Goal: Task Accomplishment & Management: Manage account settings

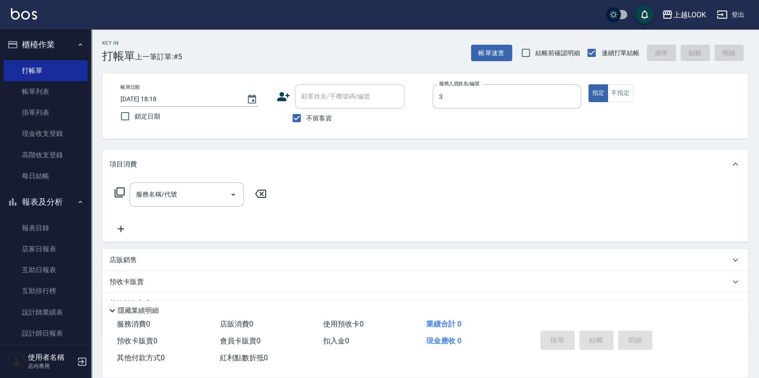
type input "[PERSON_NAME]-3"
type button "true"
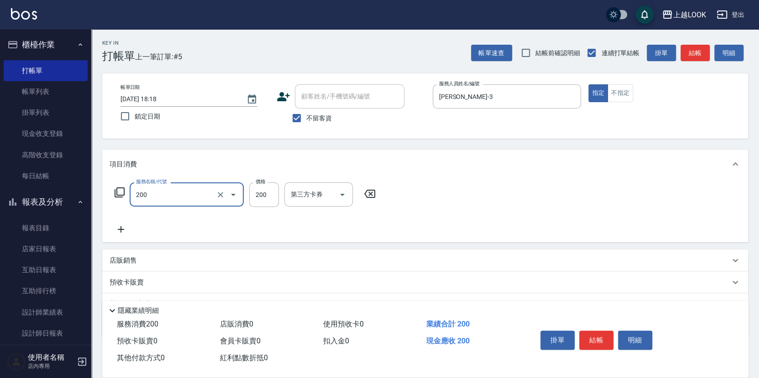
type input "剪髮(200)"
type input "250"
click at [599, 333] on button "結帳" at bounding box center [596, 340] width 34 height 19
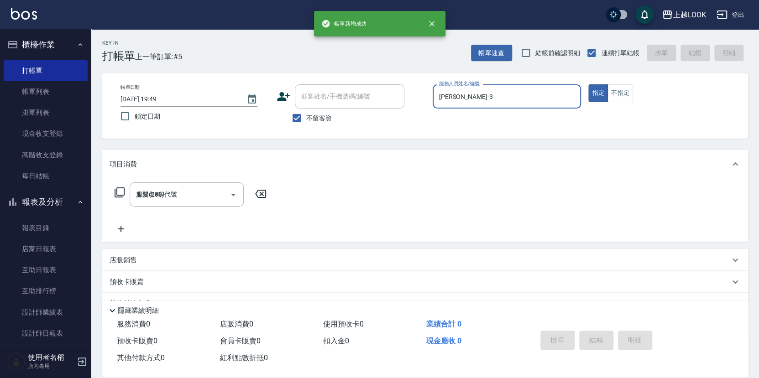
type input "[DATE] 19:49"
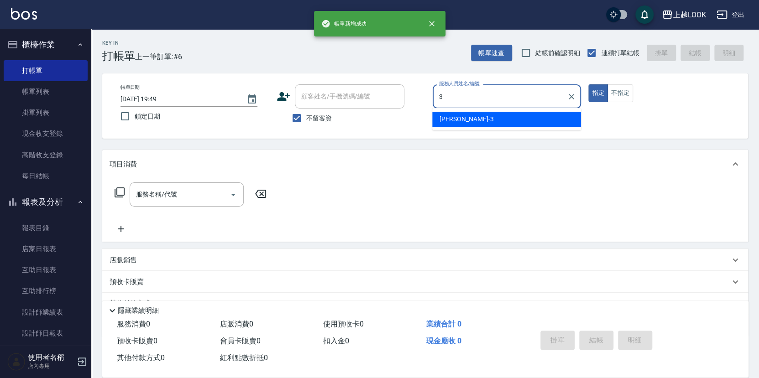
type input "[PERSON_NAME]-3"
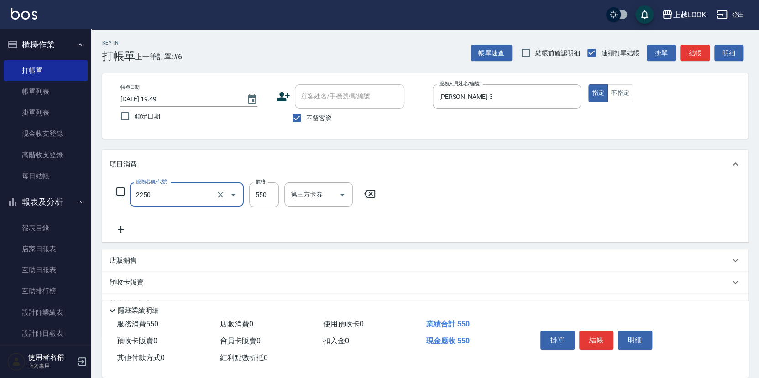
type input "B剪髮套餐(2250)"
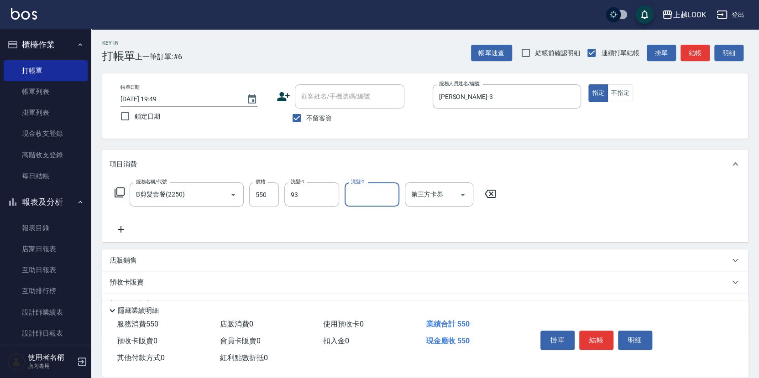
type input "[PERSON_NAME]-93"
click at [608, 340] on button "結帳" at bounding box center [596, 340] width 34 height 19
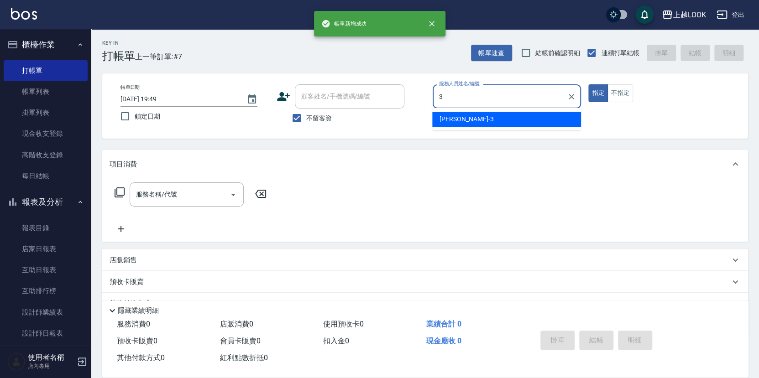
type input "[PERSON_NAME]-3"
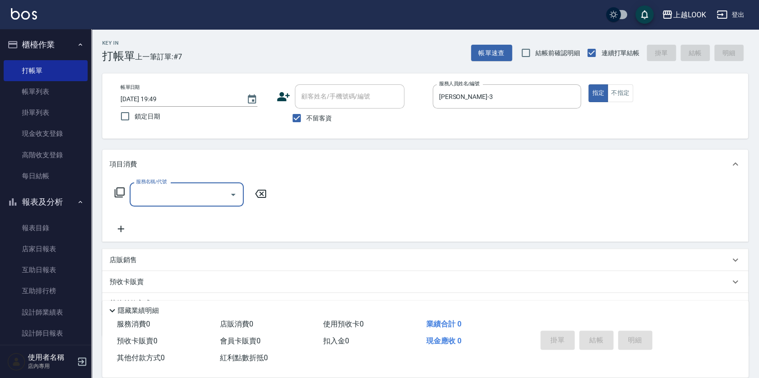
click at [120, 191] on icon at bounding box center [119, 192] width 11 height 11
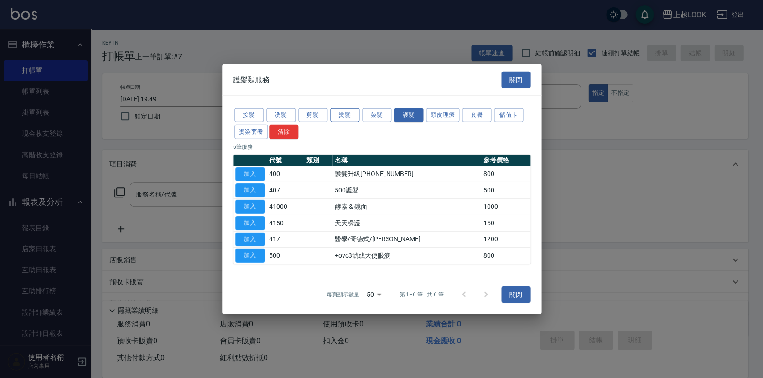
click at [354, 116] on button "燙髮" at bounding box center [344, 115] width 29 height 14
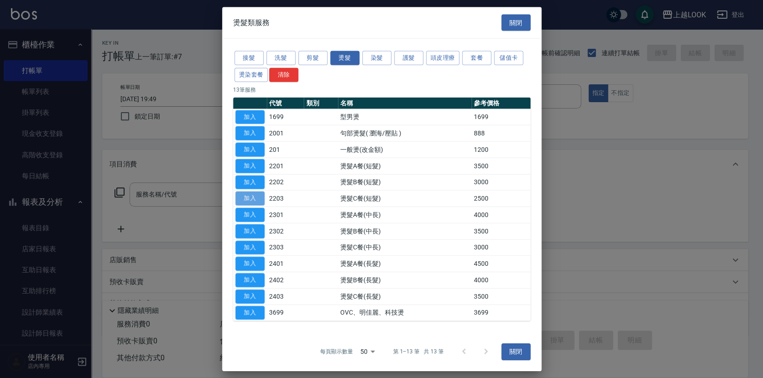
click at [254, 201] on button "加入" at bounding box center [249, 199] width 29 height 14
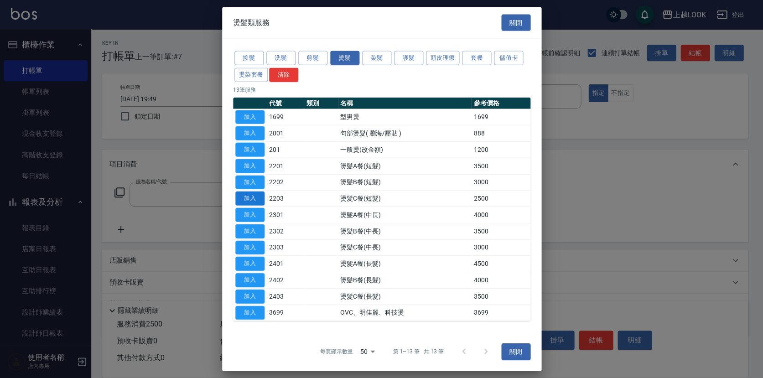
type input "燙髮C餐(短髮)(2203)"
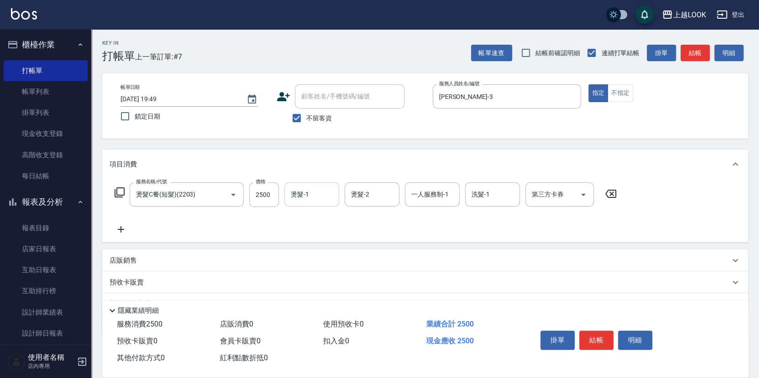
click at [296, 199] on input "燙髮-1" at bounding box center [311, 195] width 47 height 16
type input "[PERSON_NAME]-93"
type input "[PERSON_NAME]-3"
click at [599, 338] on button "結帳" at bounding box center [596, 340] width 34 height 19
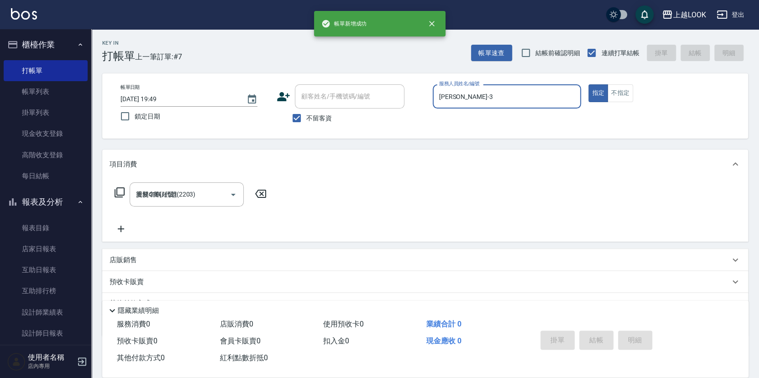
type input "[DATE] 19:50"
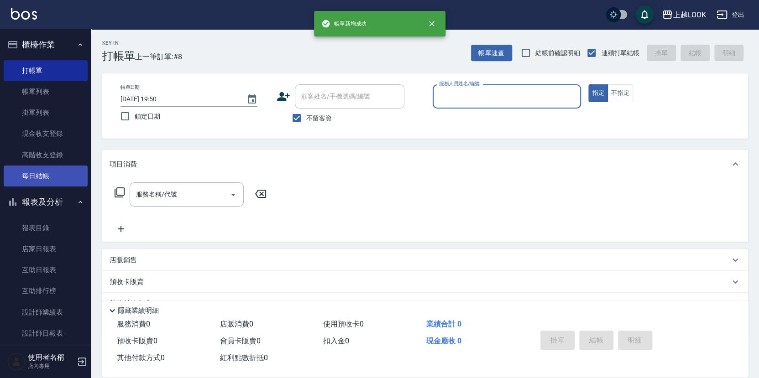
click at [69, 173] on link "每日結帳" at bounding box center [46, 176] width 84 height 21
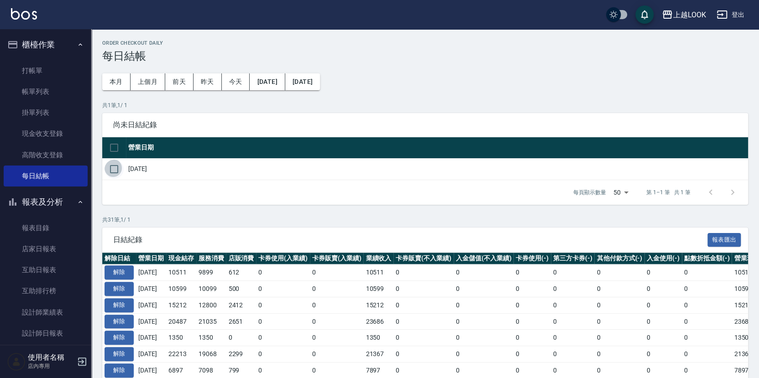
click at [115, 166] on input "checkbox" at bounding box center [113, 169] width 19 height 19
checkbox input "true"
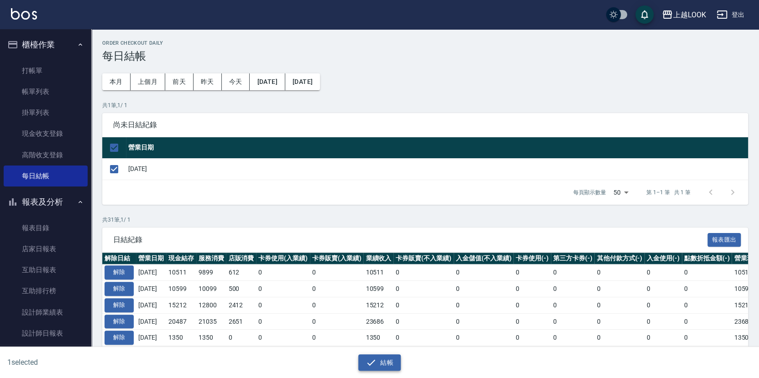
click at [392, 360] on button "結帳" at bounding box center [379, 362] width 42 height 17
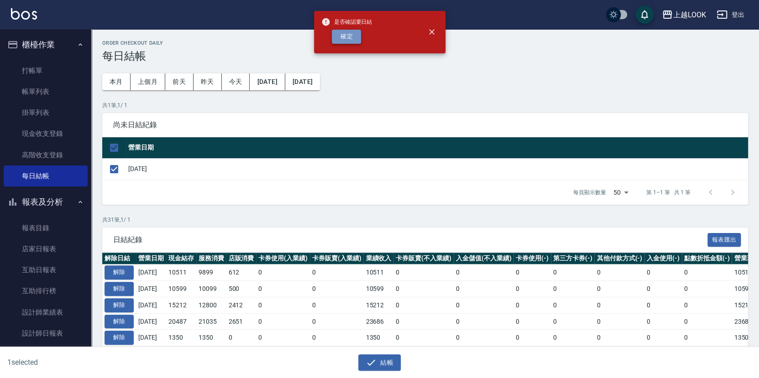
click at [354, 37] on button "確定" at bounding box center [346, 37] width 29 height 14
checkbox input "false"
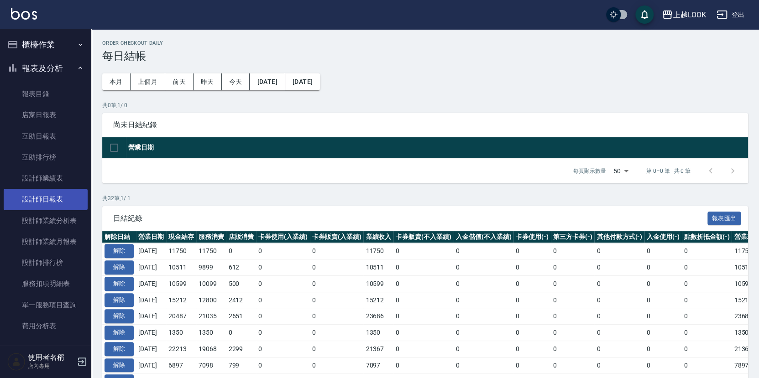
click at [57, 196] on link "設計師日報表" at bounding box center [46, 199] width 84 height 21
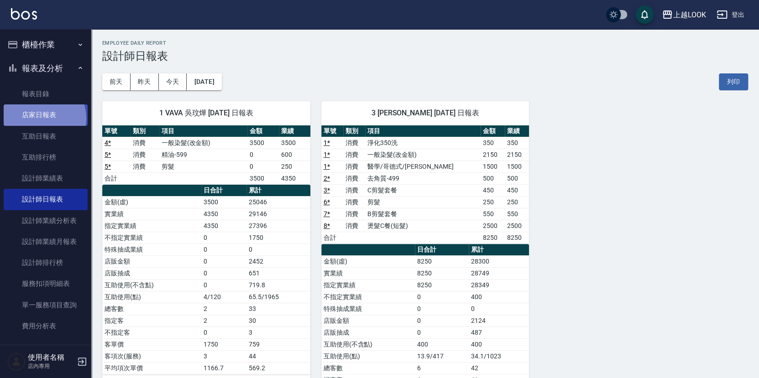
click at [37, 118] on link "店家日報表" at bounding box center [46, 114] width 84 height 21
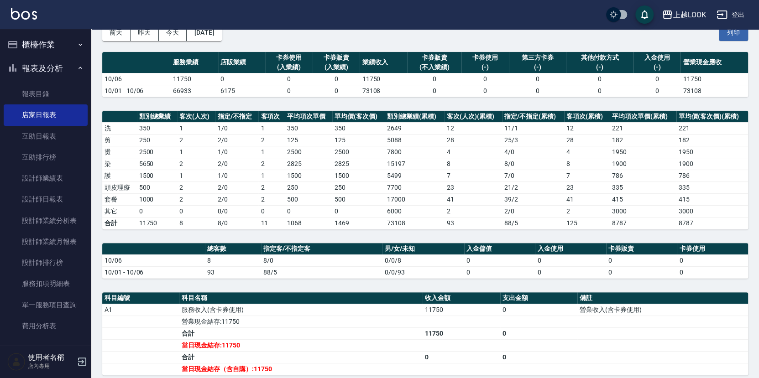
scroll to position [62, 0]
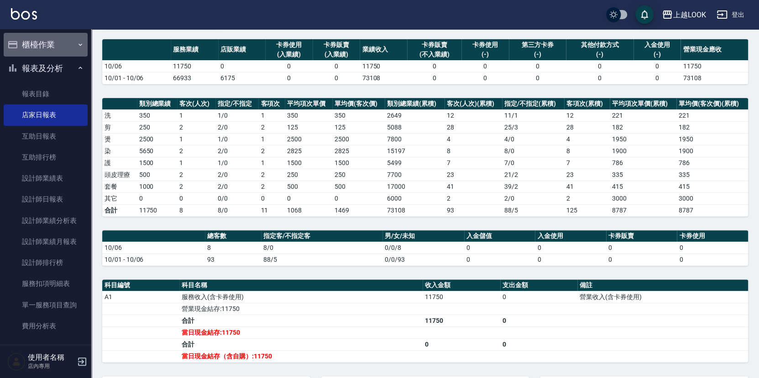
click at [52, 45] on button "櫃檯作業" at bounding box center [46, 45] width 84 height 24
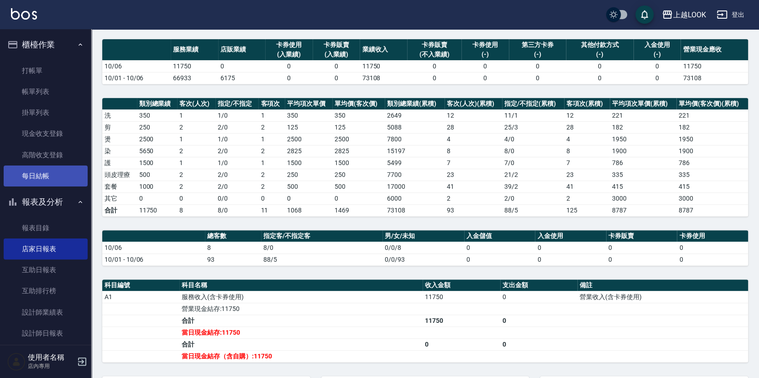
click at [45, 174] on link "每日結帳" at bounding box center [46, 176] width 84 height 21
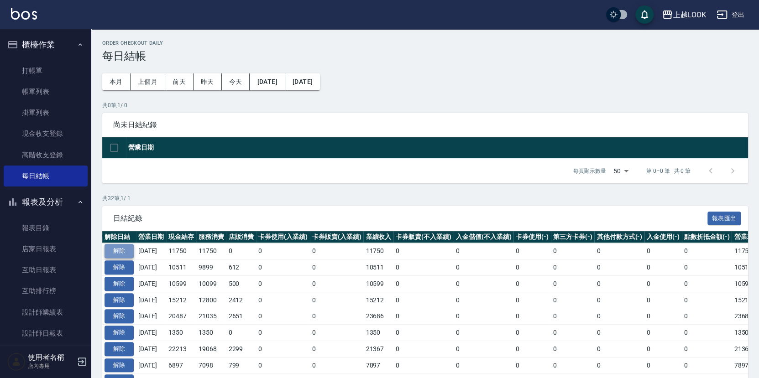
click at [116, 250] on button "解除" at bounding box center [118, 251] width 29 height 14
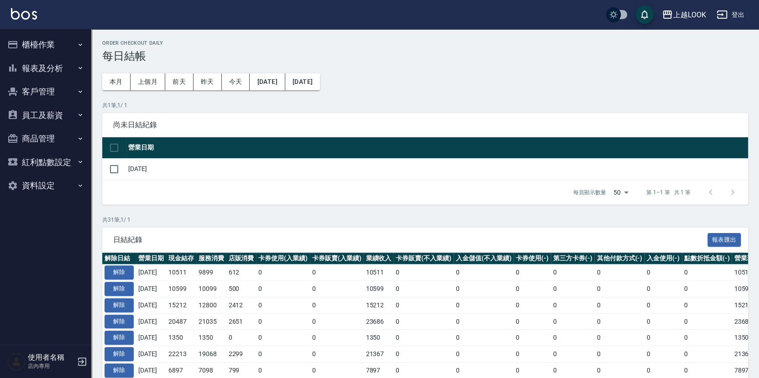
click at [47, 47] on button "櫃檯作業" at bounding box center [46, 45] width 84 height 24
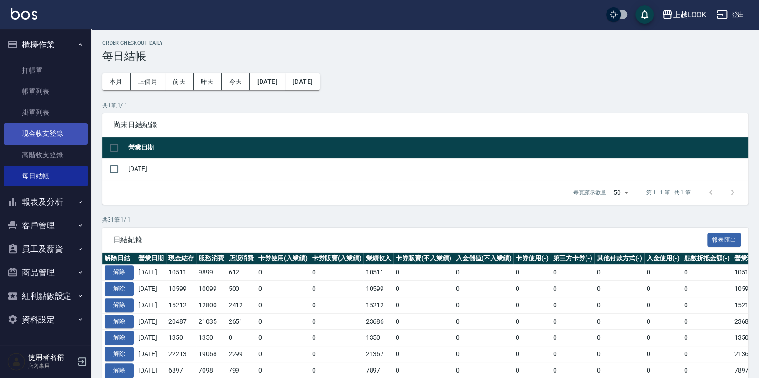
click at [55, 132] on link "現金收支登錄" at bounding box center [46, 133] width 84 height 21
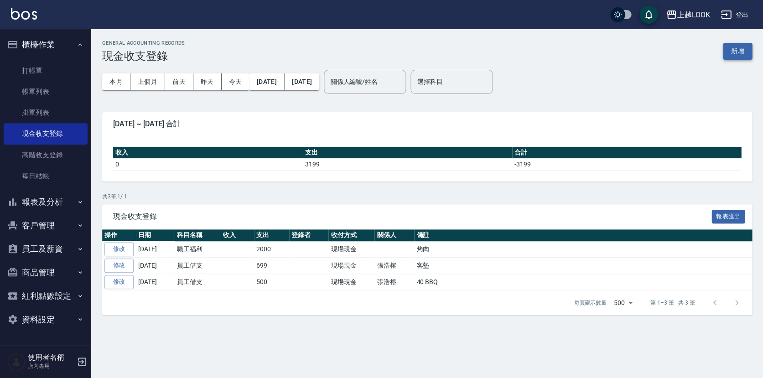
click at [733, 52] on button "新增" at bounding box center [737, 51] width 29 height 17
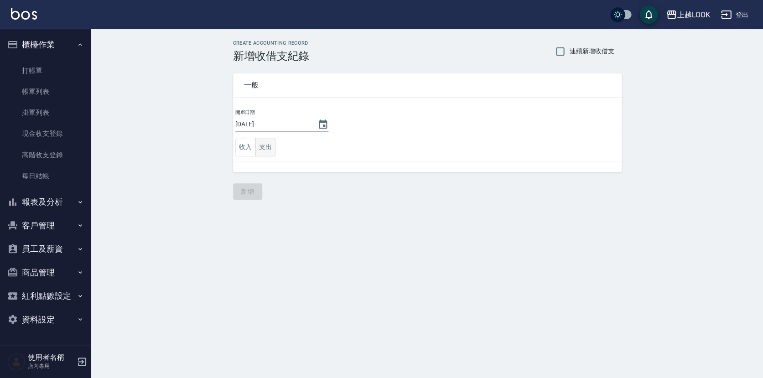
click at [265, 144] on button "支出" at bounding box center [265, 147] width 21 height 19
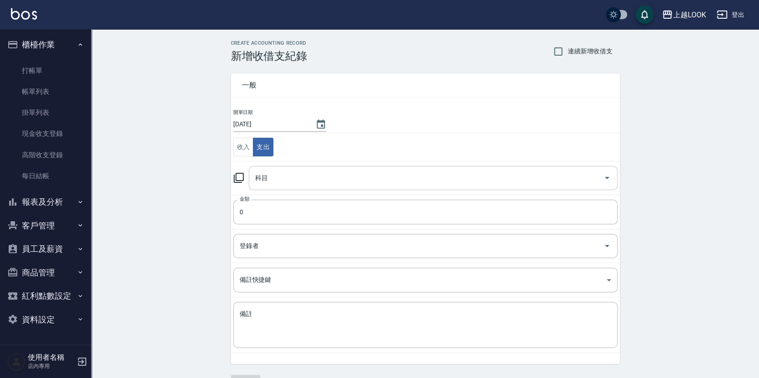
click at [273, 177] on input "科目" at bounding box center [426, 178] width 347 height 16
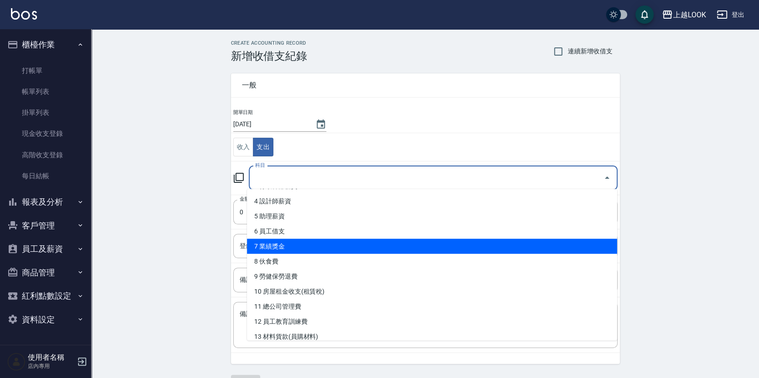
scroll to position [114, 0]
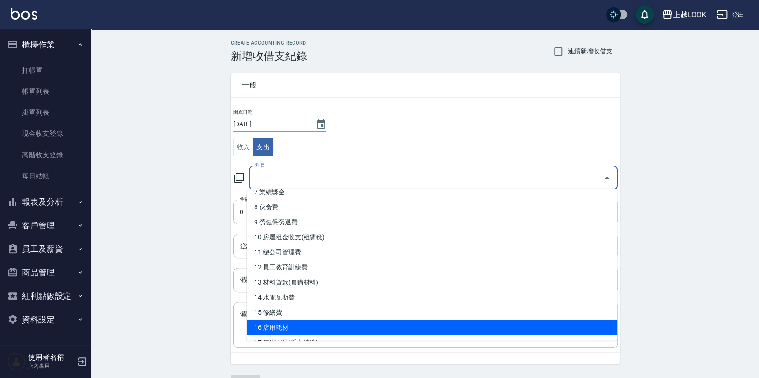
click at [304, 329] on li "16 店用耗材" at bounding box center [432, 327] width 370 height 15
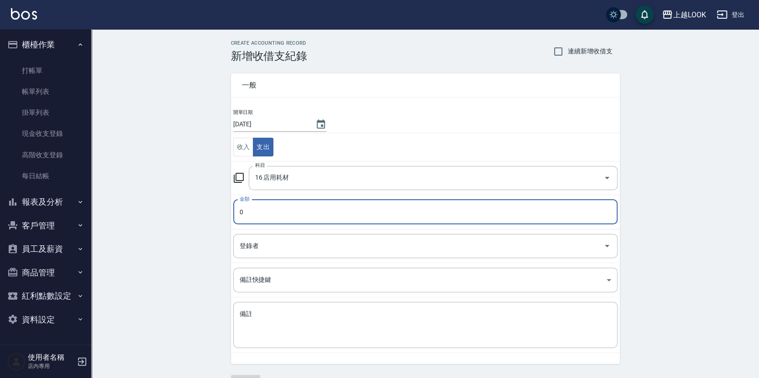
type input "16 店用耗材"
type input "388"
click at [326, 310] on textarea "備註" at bounding box center [424, 325] width 371 height 31
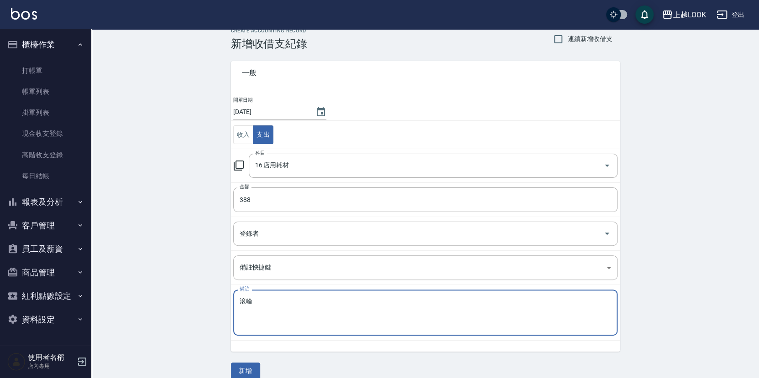
scroll to position [22, 0]
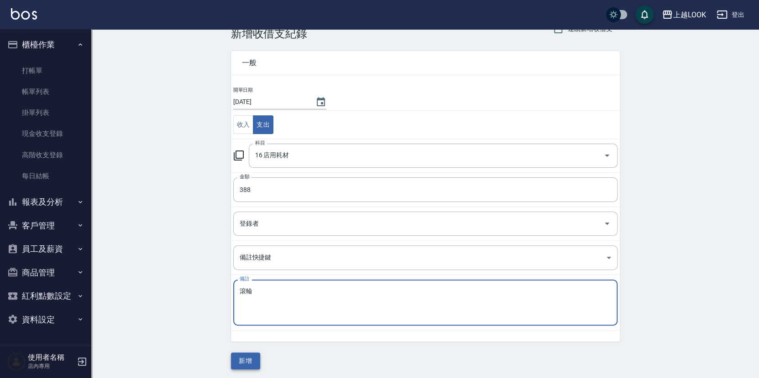
type textarea "滾輪"
click at [246, 359] on button "新增" at bounding box center [245, 361] width 29 height 17
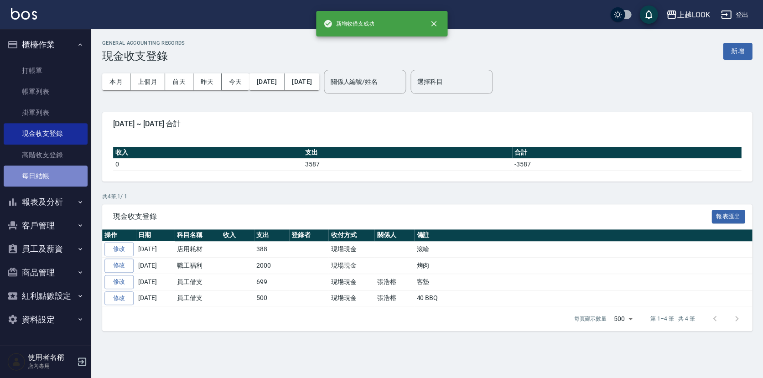
click at [52, 170] on link "每日結帳" at bounding box center [46, 176] width 84 height 21
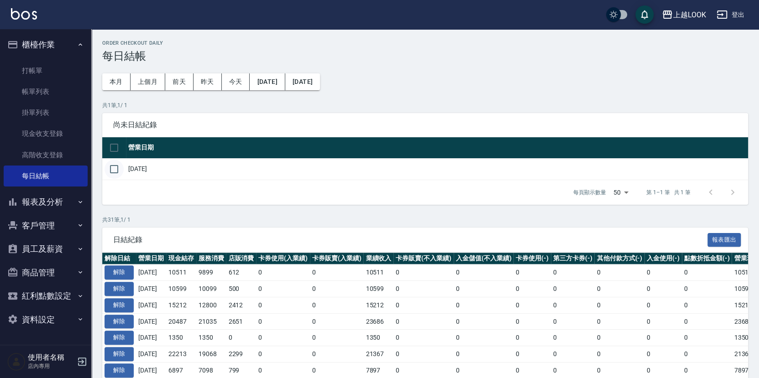
click at [115, 167] on input "checkbox" at bounding box center [113, 169] width 19 height 19
checkbox input "true"
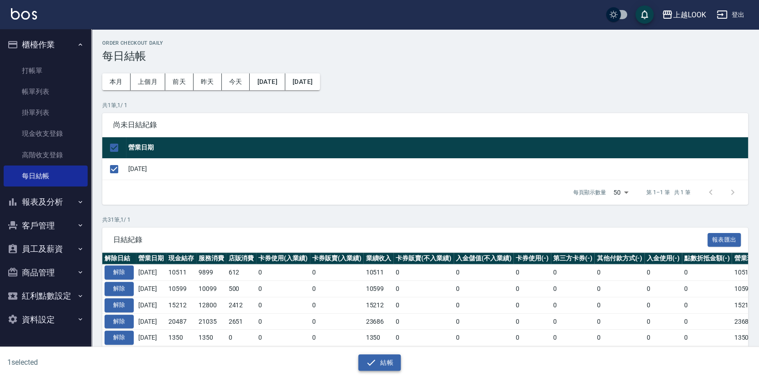
click at [395, 362] on button "結帳" at bounding box center [379, 362] width 42 height 17
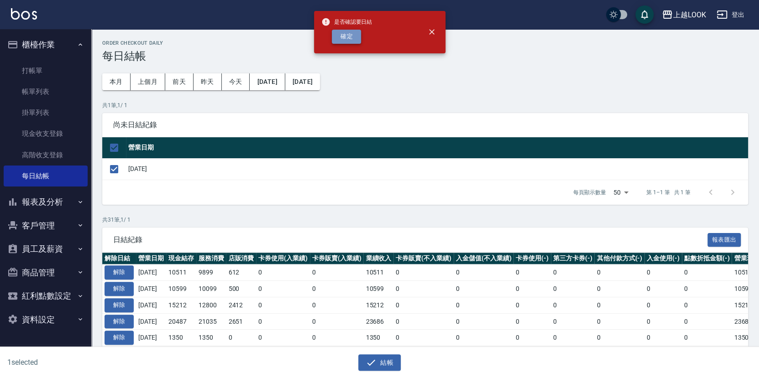
click at [357, 32] on button "確定" at bounding box center [346, 37] width 29 height 14
checkbox input "false"
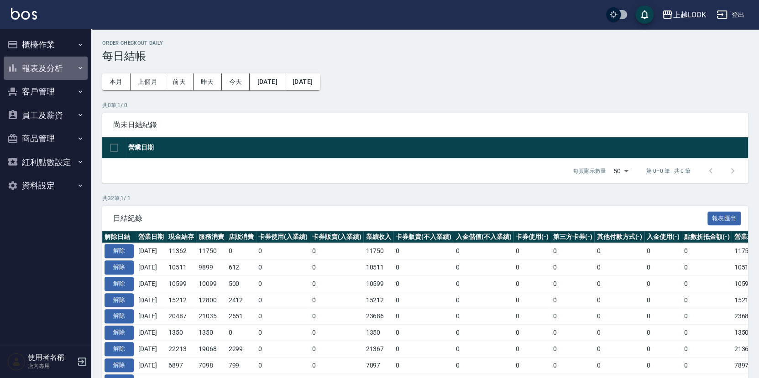
click at [49, 70] on button "報表及分析" at bounding box center [46, 69] width 84 height 24
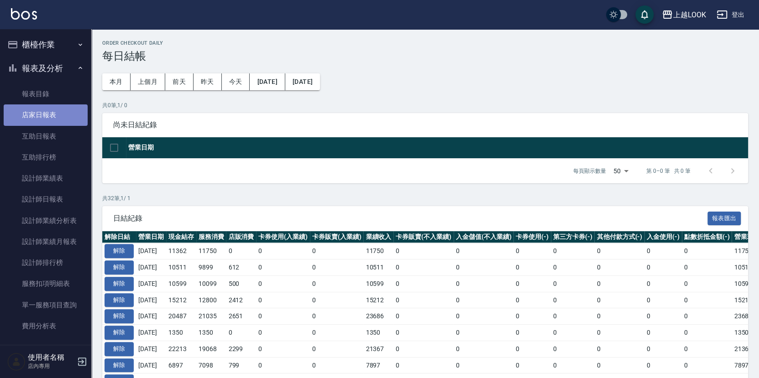
click at [56, 117] on link "店家日報表" at bounding box center [46, 114] width 84 height 21
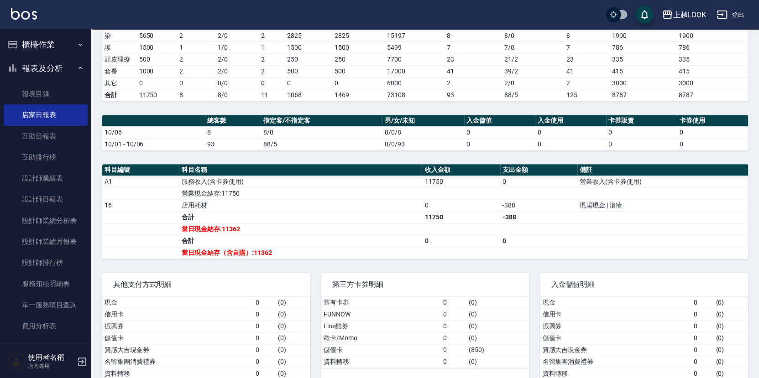
scroll to position [155, 0]
